Goal: Information Seeking & Learning: Learn about a topic

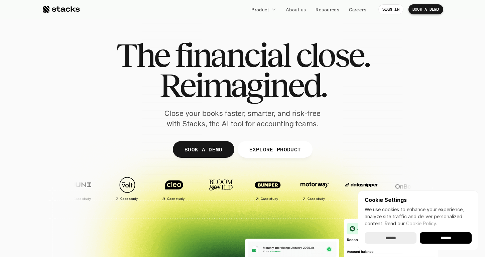
click at [121, 116] on div "The financial close. Reimagined. Close your books faster, smarter, and risk-fre…" at bounding box center [243, 84] width 375 height 89
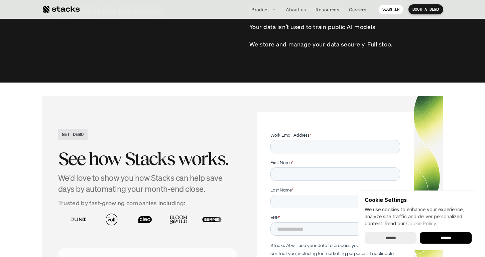
scroll to position [2448, 0]
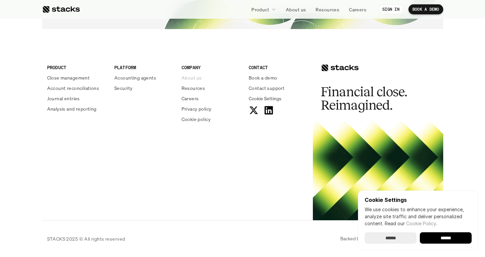
click at [189, 77] on p "About us" at bounding box center [192, 77] width 20 height 7
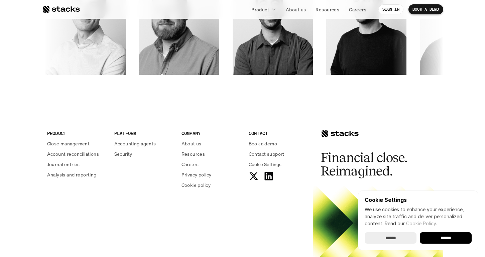
scroll to position [1144, 0]
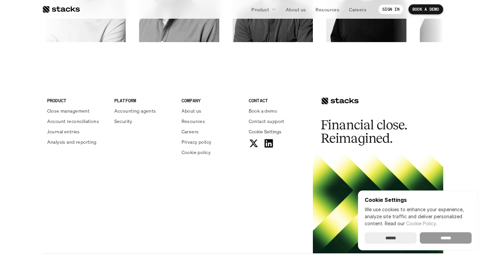
click at [444, 239] on input "******" at bounding box center [446, 237] width 52 height 11
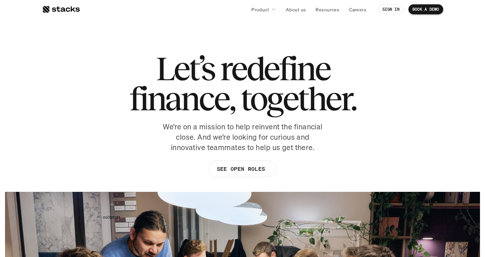
scroll to position [0, 0]
click at [68, 9] on div at bounding box center [61, 9] width 38 height 8
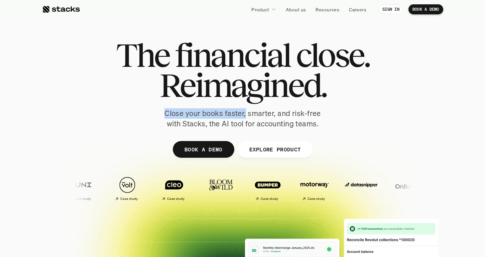
drag, startPoint x: 166, startPoint y: 111, endPoint x: 246, endPoint y: 114, distance: 80.3
click at [246, 114] on p "Close your books faster, smarter, and risk-free with Stacks, the AI tool for ac…" at bounding box center [242, 118] width 167 height 21
click at [289, 121] on p "Close your books faster, smarter, and risk-free with Stacks, the AI tool for ac…" at bounding box center [242, 118] width 167 height 21
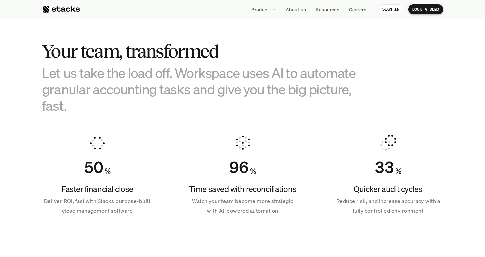
scroll to position [393, 0]
drag, startPoint x: 100, startPoint y: 83, endPoint x: 139, endPoint y: 96, distance: 40.9
click at [139, 96] on h3 "Let us take the load off. Workspace uses AI to automate granular accounting tas…" at bounding box center [209, 90] width 334 height 50
click at [151, 130] on div "50 % Faster financial close Deliver ROI, fast with Stacks purpose-built close m…" at bounding box center [97, 175] width 110 height 97
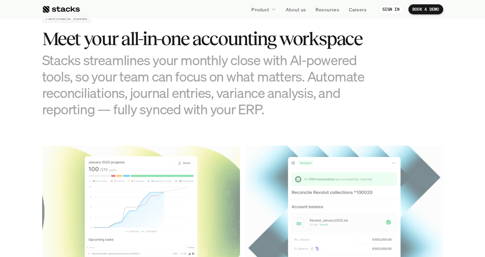
scroll to position [659, 0]
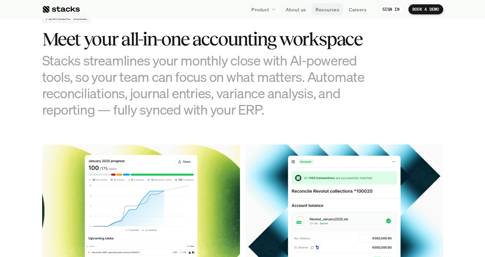
click at [331, 10] on p "Resources" at bounding box center [328, 9] width 24 height 7
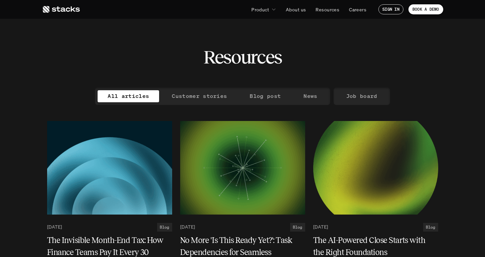
click at [61, 9] on icon at bounding box center [61, 9] width 38 height 8
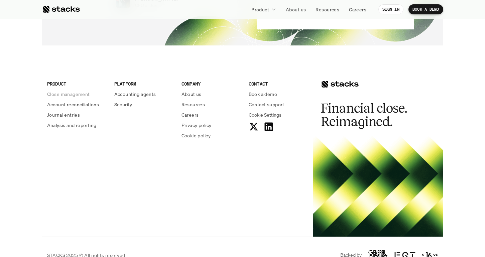
scroll to position [2430, 0]
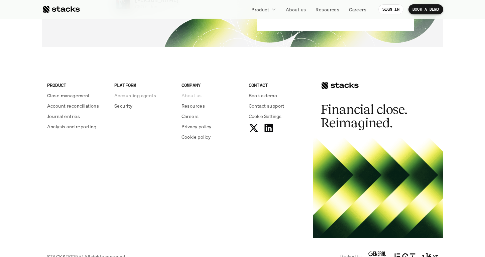
click at [198, 98] on p "About us" at bounding box center [192, 95] width 20 height 7
